Goal: Information Seeking & Learning: Learn about a topic

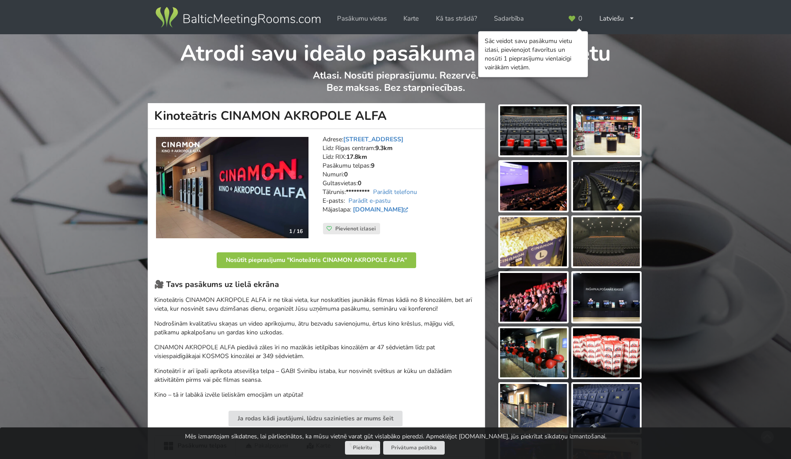
click at [625, 245] on img at bounding box center [606, 241] width 67 height 49
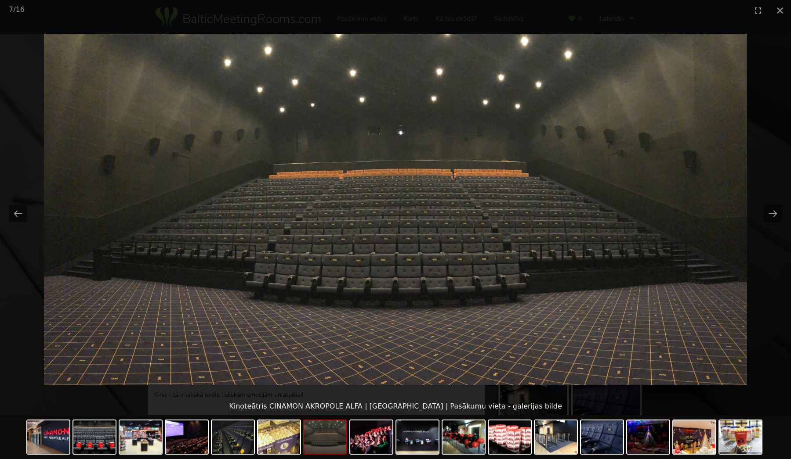
click at [405, 184] on img at bounding box center [395, 209] width 703 height 351
click at [771, 213] on button "Next slide" at bounding box center [772, 213] width 18 height 17
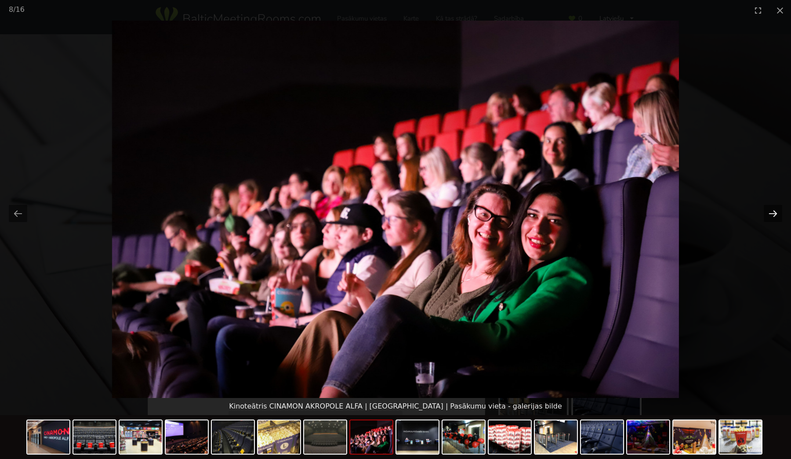
click at [771, 213] on button "Next slide" at bounding box center [772, 213] width 18 height 17
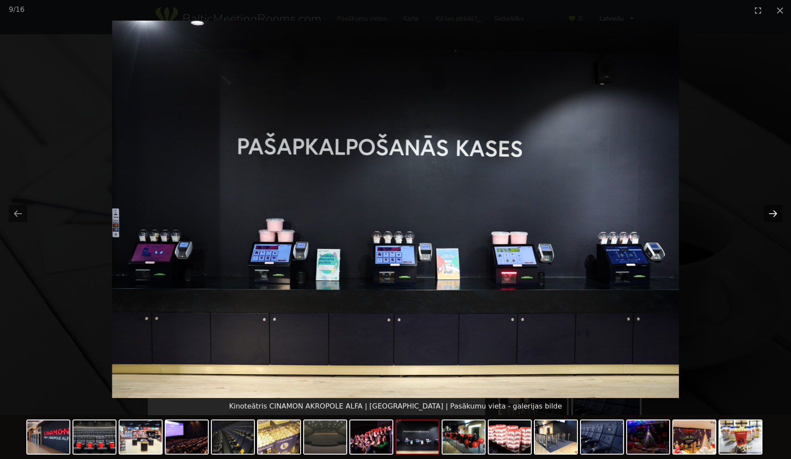
click at [771, 213] on button "Next slide" at bounding box center [772, 213] width 18 height 17
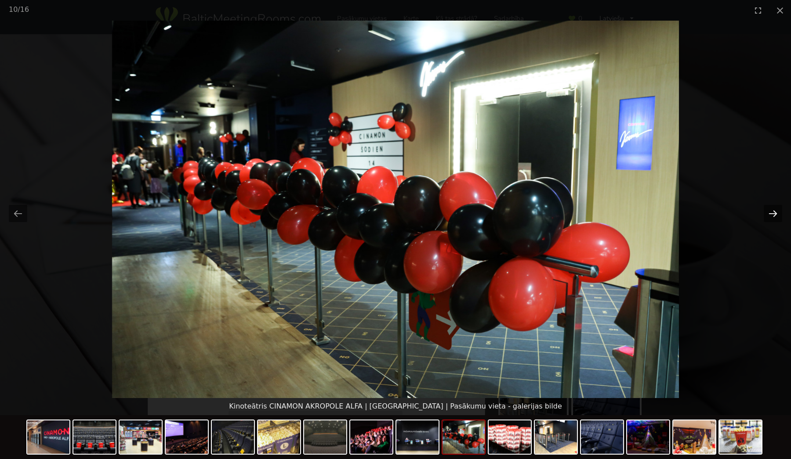
click at [771, 213] on button "Next slide" at bounding box center [772, 213] width 18 height 17
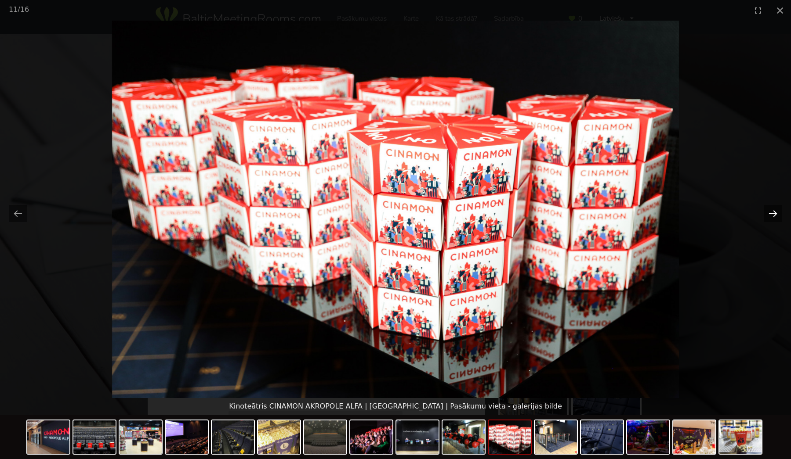
click at [771, 213] on button "Next slide" at bounding box center [772, 213] width 18 height 17
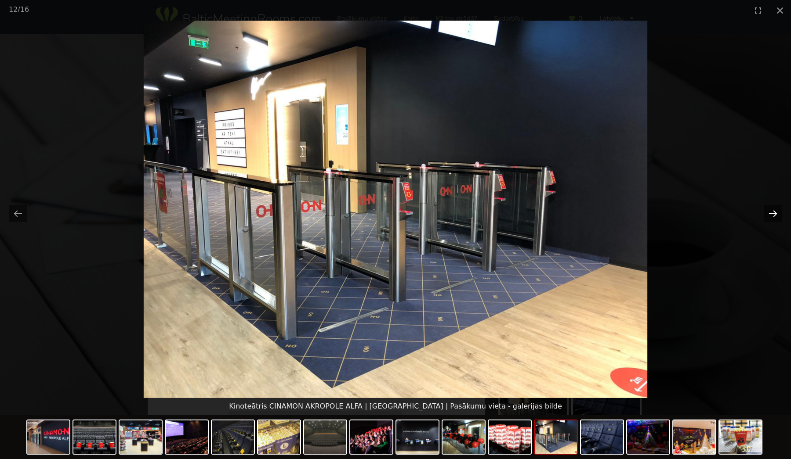
click at [771, 213] on button "Next slide" at bounding box center [772, 213] width 18 height 17
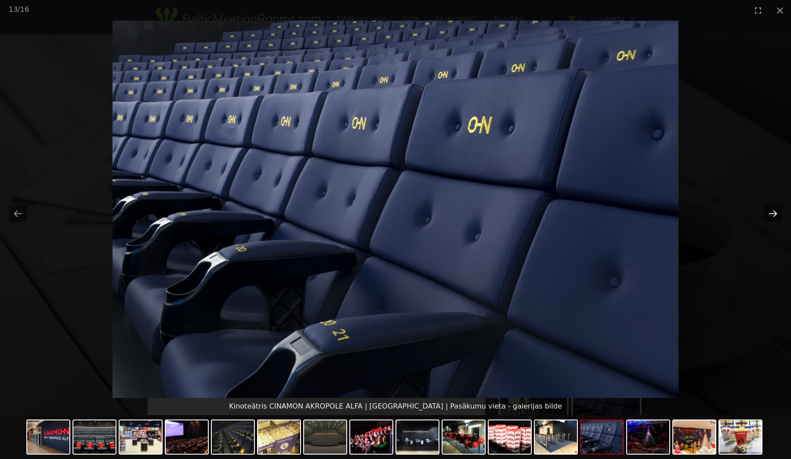
click at [771, 213] on button "Next slide" at bounding box center [772, 213] width 18 height 17
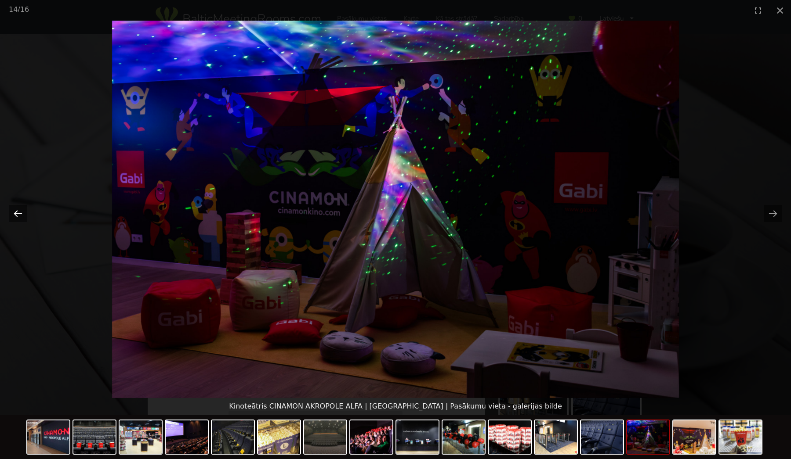
click at [14, 220] on button "Previous slide" at bounding box center [18, 213] width 18 height 17
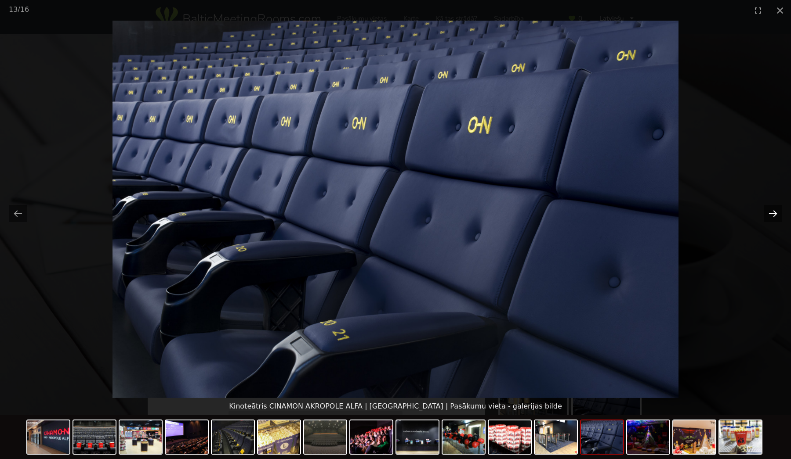
click at [769, 214] on button "Next slide" at bounding box center [772, 213] width 18 height 17
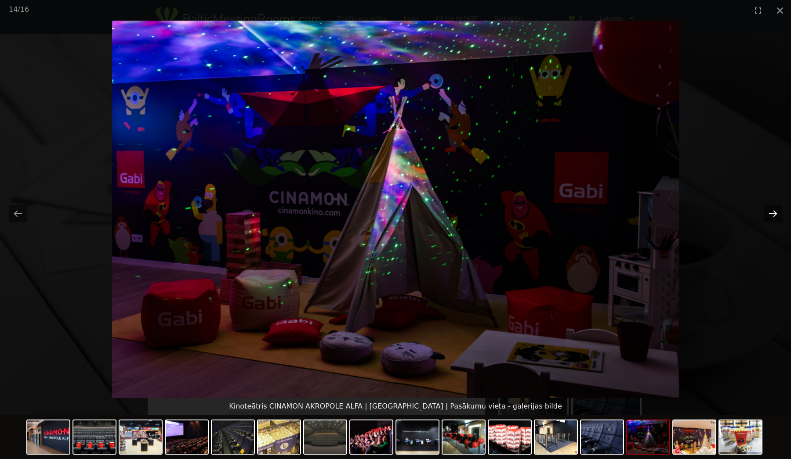
click at [769, 214] on button "Next slide" at bounding box center [772, 213] width 18 height 17
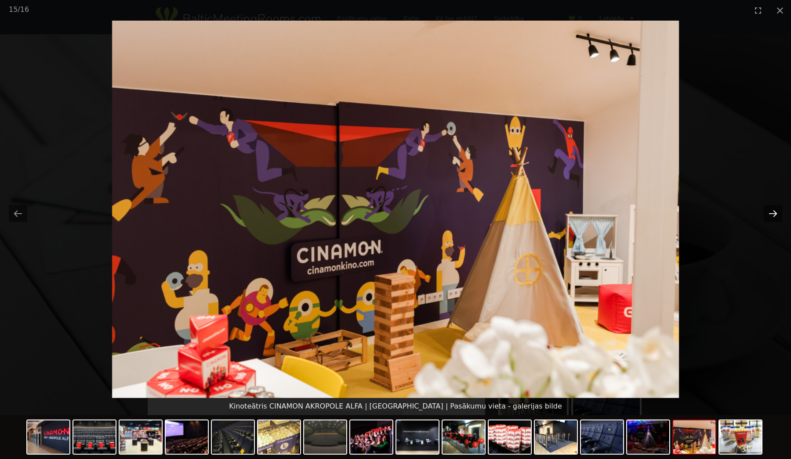
click at [769, 214] on button "Next slide" at bounding box center [772, 213] width 18 height 17
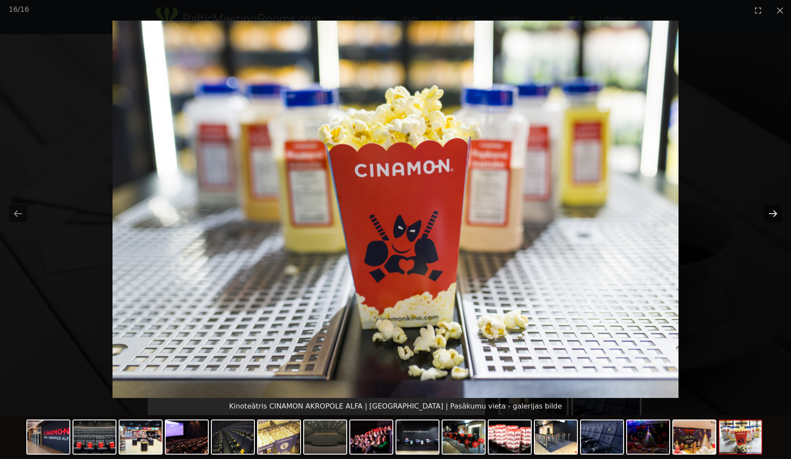
click at [769, 214] on button "Next slide" at bounding box center [772, 213] width 18 height 17
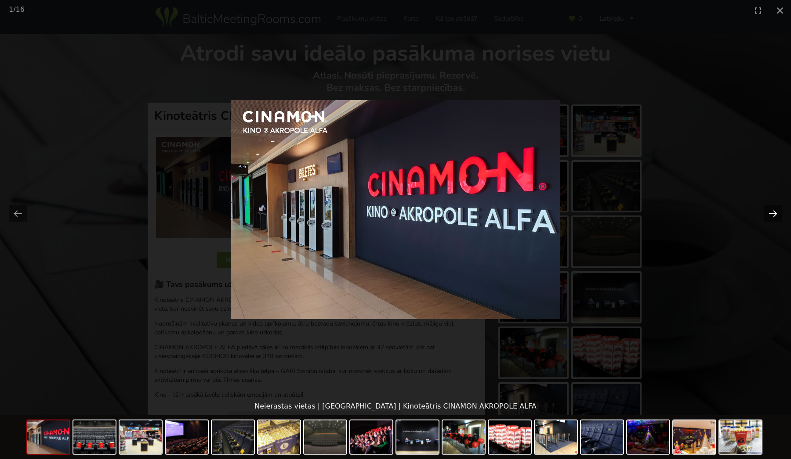
click at [769, 214] on button "Next slide" at bounding box center [772, 213] width 18 height 17
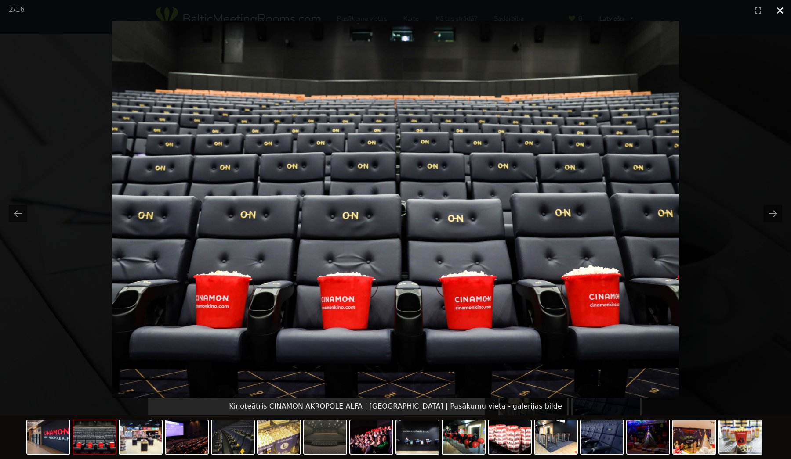
click at [775, 13] on button "Close gallery" at bounding box center [780, 10] width 22 height 21
